Goal: Task Accomplishment & Management: Manage account settings

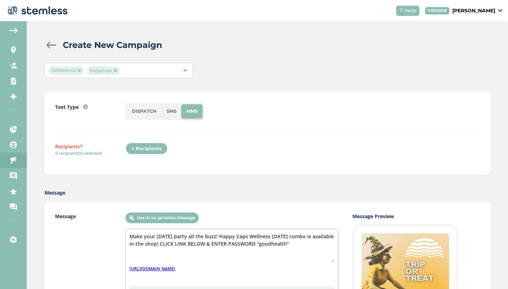
scroll to position [127, 0]
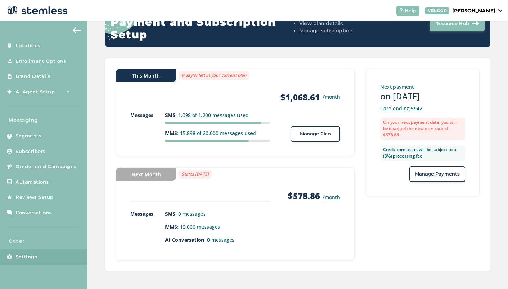
scroll to position [91, 0]
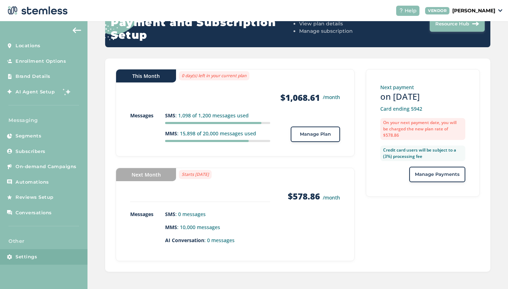
click at [437, 176] on span "Manage Payments" at bounding box center [437, 174] width 45 height 7
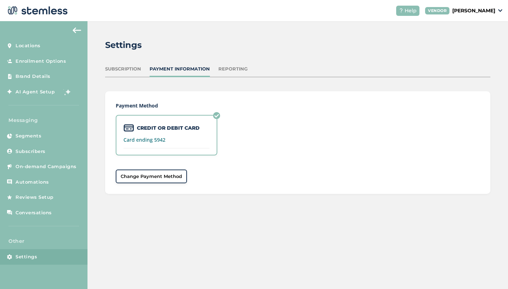
click at [126, 69] on div "Subscription" at bounding box center [123, 69] width 36 height 7
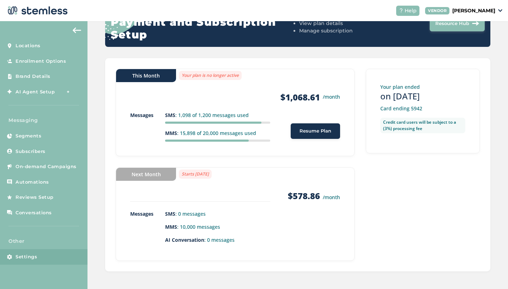
scroll to position [91, 0]
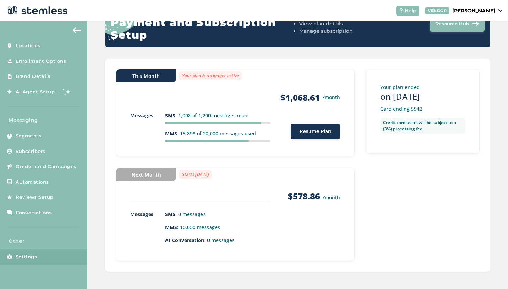
click at [77, 31] on img at bounding box center [77, 31] width 8 height 6
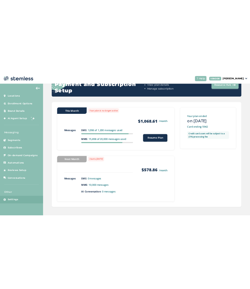
scroll to position [78, 0]
